Goal: Find specific page/section: Find specific page/section

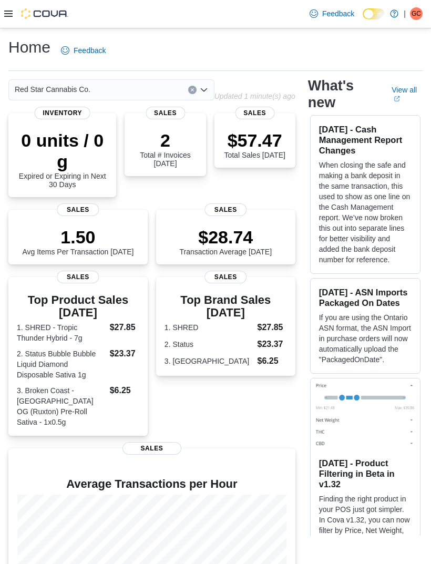
click at [381, 216] on p "When closing the safe and making a bank deposit in the same transaction, this u…" at bounding box center [365, 212] width 93 height 105
click at [345, 143] on h3 "[DATE] - Cash Management Report Changes" at bounding box center [365, 140] width 93 height 32
click at [400, 98] on icon "External link" at bounding box center [397, 98] width 5 height 5
click at [5, 18] on icon at bounding box center [8, 13] width 8 height 8
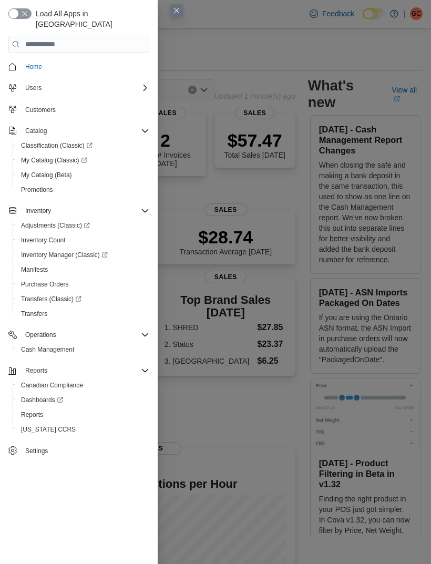
click at [88, 262] on button "Manifests" at bounding box center [83, 269] width 141 height 15
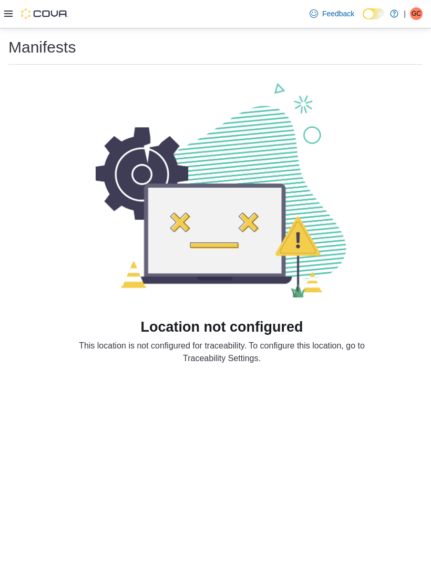
click at [5, 18] on icon at bounding box center [8, 13] width 8 height 8
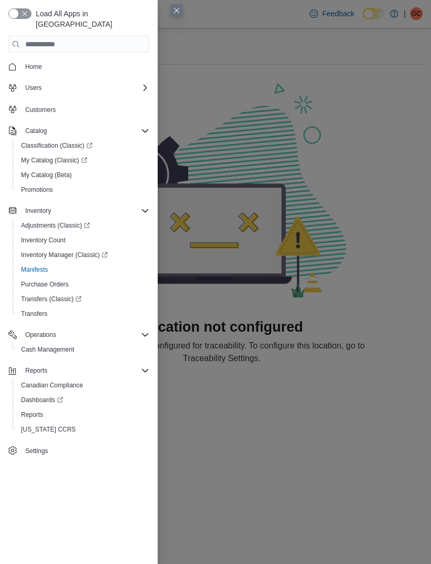
click at [22, 6] on div "Load All Apps in New Hub Home Users Customers Catalog Classification (Classic) …" at bounding box center [79, 282] width 158 height 564
click at [15, 15] on button "button" at bounding box center [19, 13] width 23 height 11
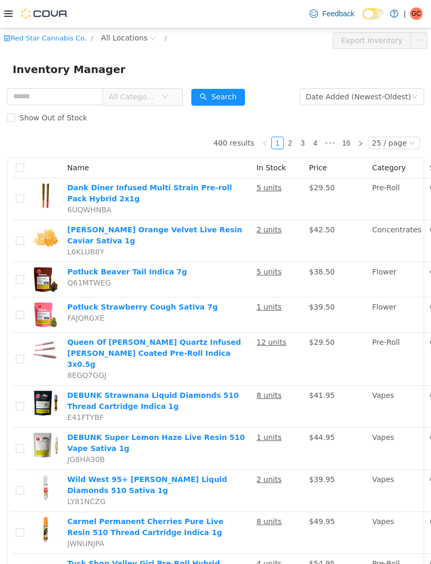
click at [130, 41] on span "All Locations" at bounding box center [124, 38] width 46 height 12
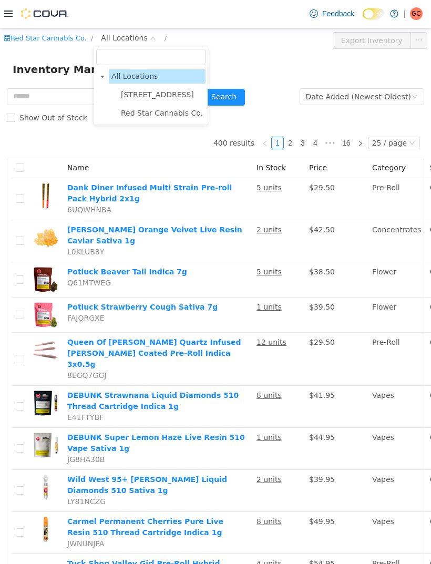
click at [157, 93] on span "15191 Yonge St." at bounding box center [157, 94] width 73 height 8
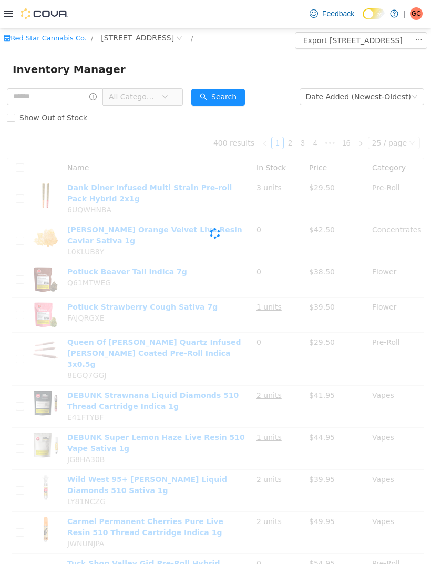
click at [243, 60] on div "Inventory Manager" at bounding box center [216, 68] width 406 height 17
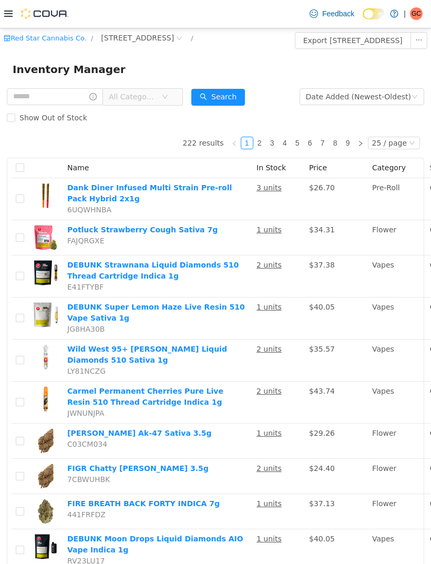
click at [175, 101] on span "All Categories" at bounding box center [139, 96] width 72 height 17
click at [289, 66] on div "Inventory Manager" at bounding box center [216, 68] width 406 height 17
click at [175, 103] on span "All Categories" at bounding box center [139, 96] width 72 height 17
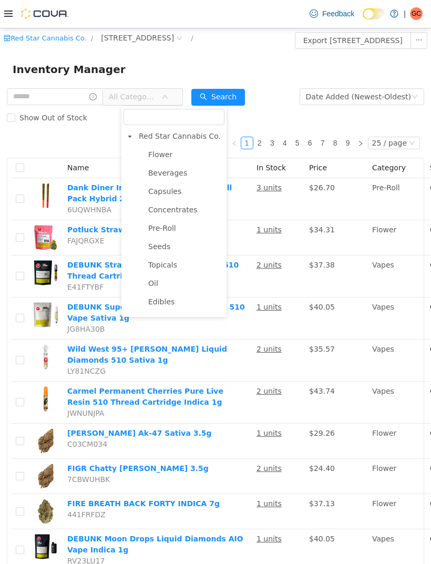
click at [162, 160] on span "Flower" at bounding box center [185, 154] width 79 height 14
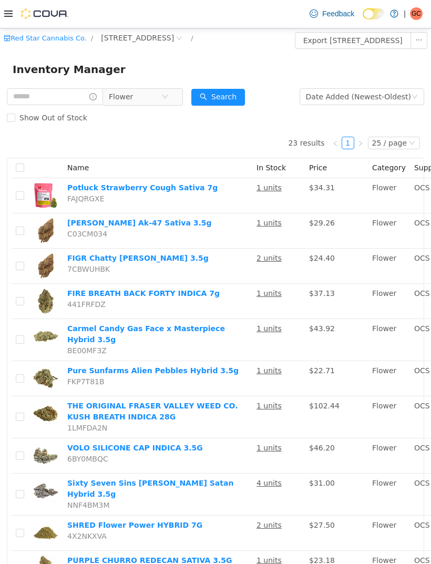
click at [242, 63] on div "Inventory Manager" at bounding box center [216, 68] width 406 height 17
click at [161, 103] on span "Flower" at bounding box center [135, 96] width 53 height 16
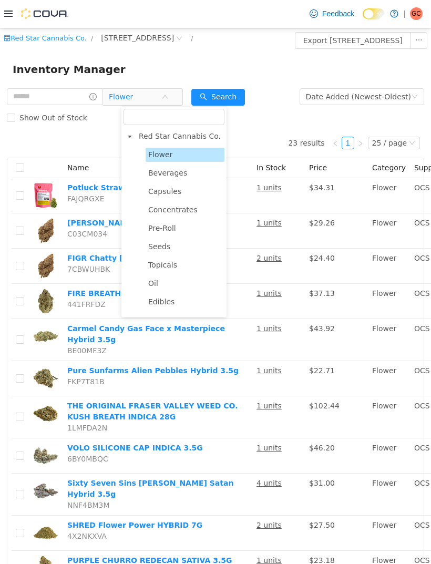
click at [166, 227] on span "Pre-Roll" at bounding box center [162, 227] width 28 height 8
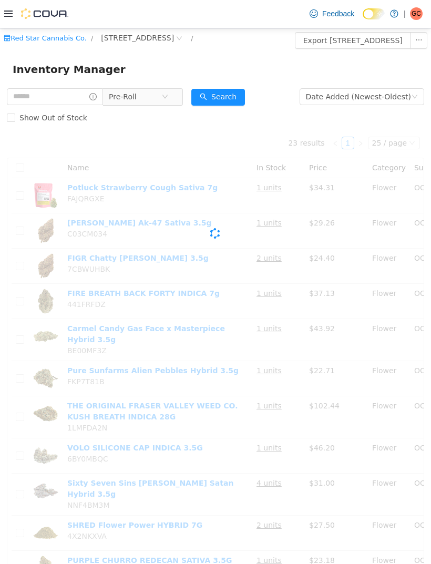
click at [245, 99] on button "Search" at bounding box center [218, 96] width 54 height 17
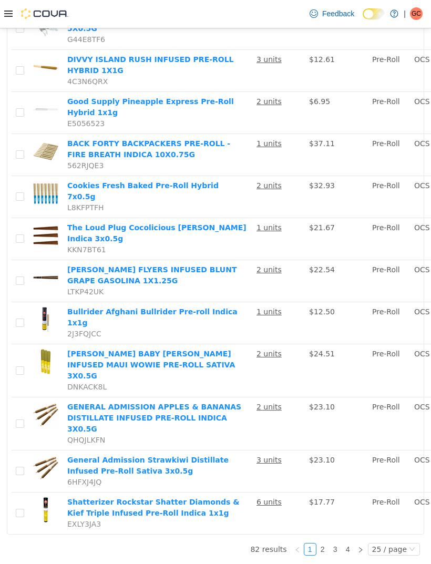
scroll to position [34, 0]
click at [328, 555] on link "2" at bounding box center [323, 549] width 12 height 12
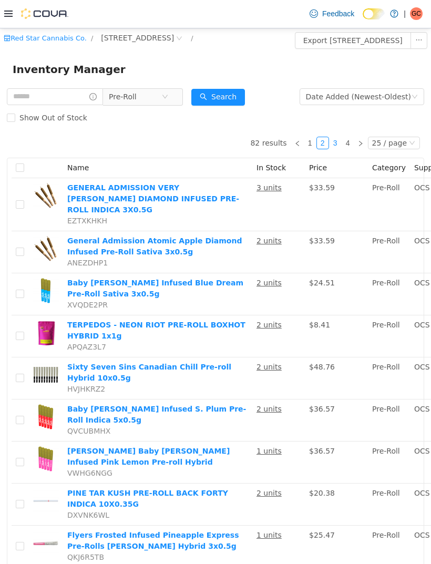
click at [338, 142] on link "3" at bounding box center [336, 143] width 12 height 12
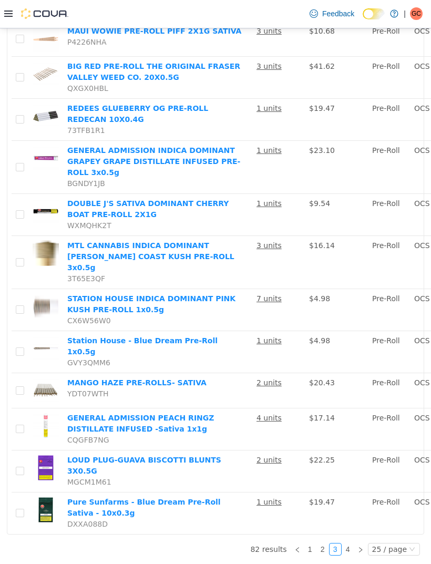
scroll to position [1061, 0]
click at [350, 555] on link "4" at bounding box center [348, 549] width 12 height 12
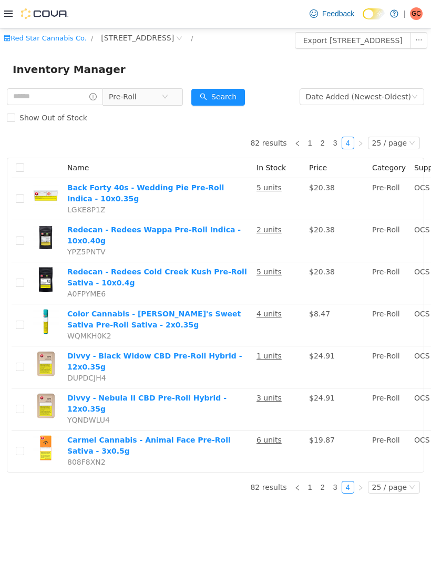
click at [168, 96] on icon "icon: close-circle" at bounding box center [165, 96] width 6 height 6
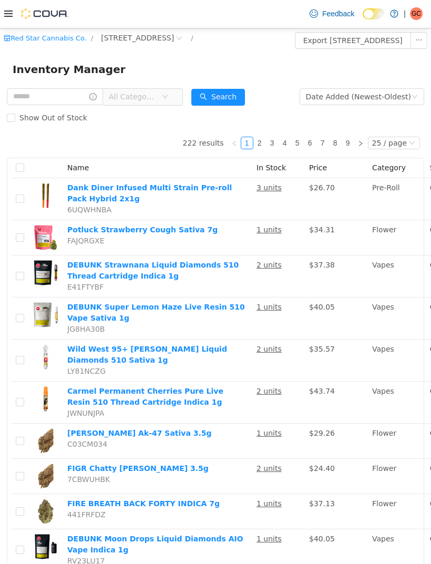
click at [157, 101] on span "All Categories" at bounding box center [133, 96] width 48 height 11
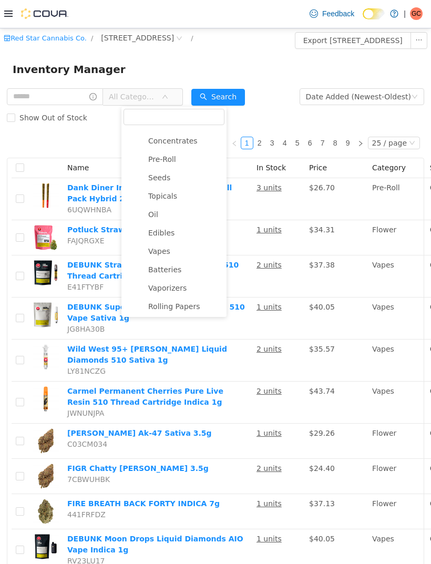
scroll to position [69, 0]
click at [167, 254] on span "Vapes" at bounding box center [159, 250] width 22 height 8
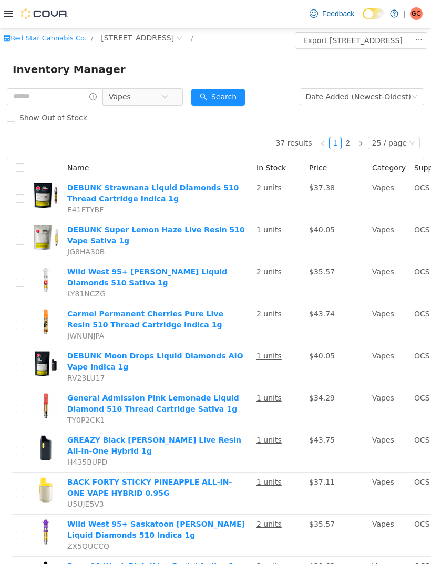
click at [237, 97] on button "Search" at bounding box center [218, 96] width 54 height 17
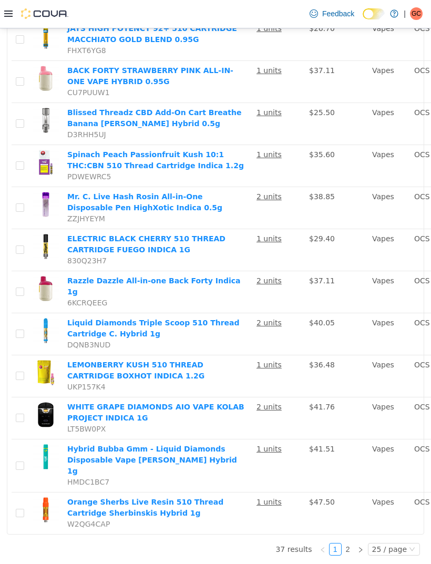
scroll to position [1204, 0]
click at [350, 555] on link "2" at bounding box center [348, 549] width 12 height 12
